Goal: Task Accomplishment & Management: Use online tool/utility

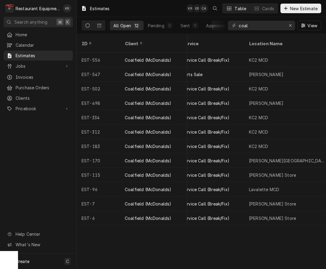
scroll to position [0, 92]
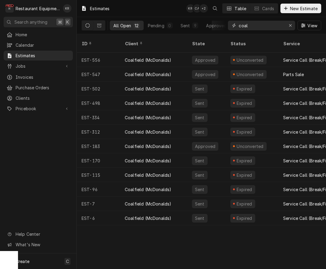
click at [251, 27] on input "coal" at bounding box center [261, 26] width 45 height 10
drag, startPoint x: 251, startPoint y: 27, endPoint x: 221, endPoint y: 23, distance: 30.3
click at [239, 23] on input "coal" at bounding box center [261, 26] width 45 height 10
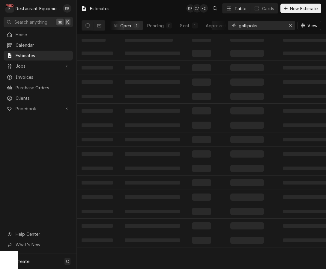
scroll to position [0, 1]
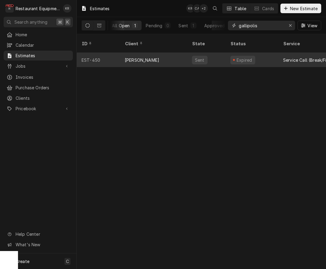
type input "gallipolis"
click at [138, 57] on div "[PERSON_NAME]" at bounding box center [142, 60] width 34 height 6
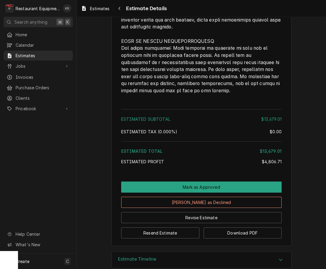
scroll to position [1506, 0]
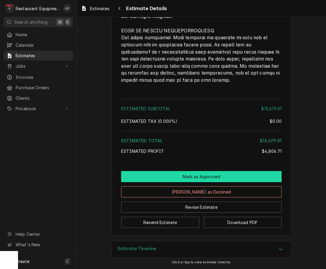
click at [201, 175] on button "Mark as Approved" at bounding box center [201, 176] width 160 height 11
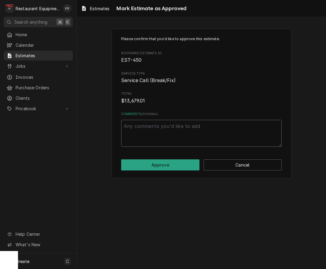
click at [176, 129] on textarea "Comments ( optional )" at bounding box center [201, 133] width 160 height 27
type textarea "x"
type textarea "9"
type textarea "x"
type textarea "9/"
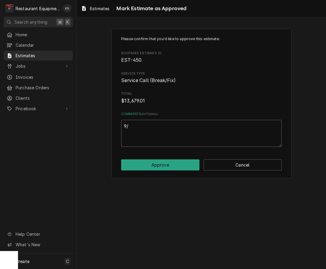
type textarea "x"
type textarea "9/1"
type textarea "x"
type textarea "9/10"
type textarea "x"
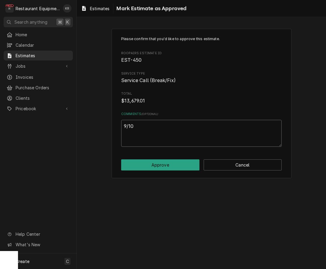
type textarea "9/1"
type textarea "x"
type textarea "9/"
type textarea "x"
type textarea "9/9"
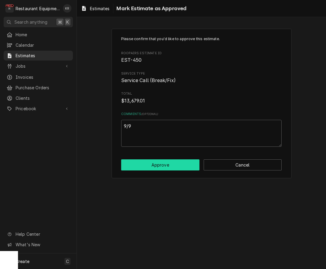
click at [164, 165] on button "Approve" at bounding box center [160, 165] width 78 height 11
type textarea "x"
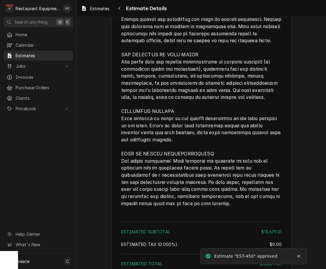
scroll to position [1526, 0]
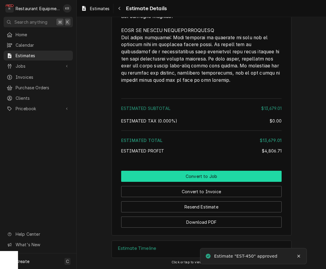
click at [204, 179] on button "Convert to Job" at bounding box center [201, 176] width 160 height 11
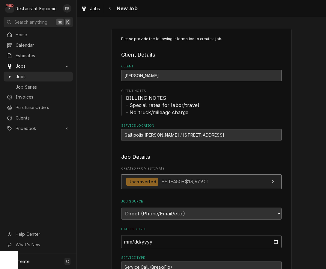
type textarea "x"
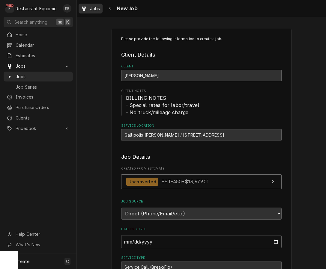
click at [97, 9] on span "Jobs" at bounding box center [95, 8] width 10 height 6
